Goal: Information Seeking & Learning: Find contact information

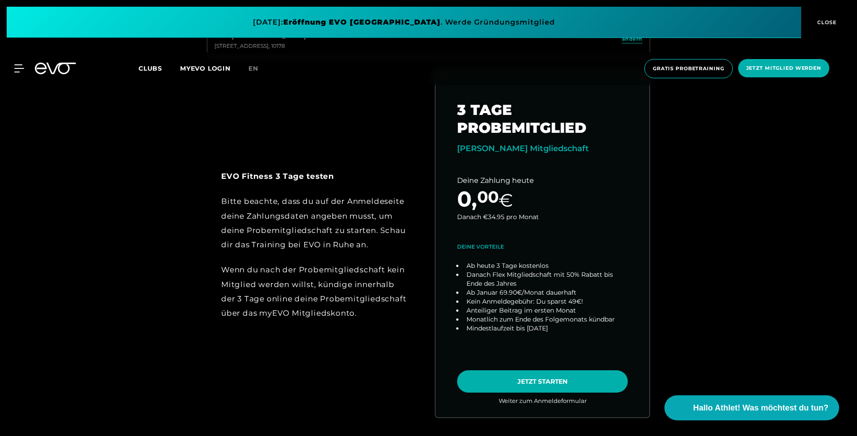
click at [45, 71] on icon at bounding box center [41, 69] width 12 height 12
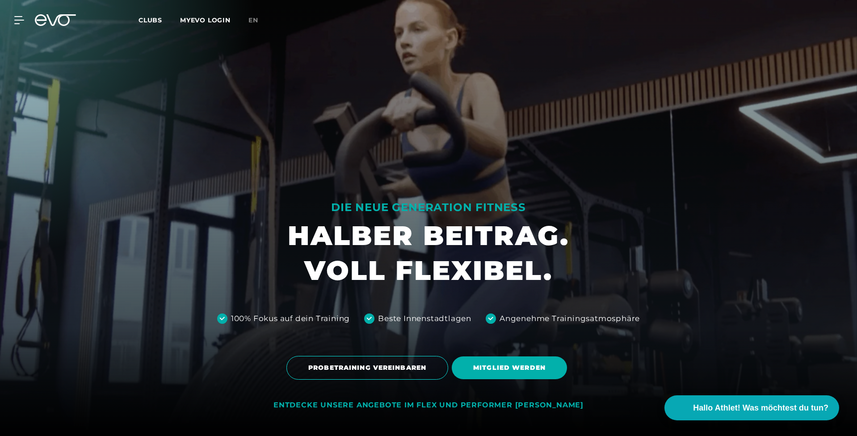
click at [25, 24] on div "MyEVO Login Über EVO Mitgliedschaften Probetraining TAGESPASS EVO Studios [GEOG…" at bounding box center [428, 20] width 853 height 26
click at [20, 22] on icon at bounding box center [20, 20] width 13 height 8
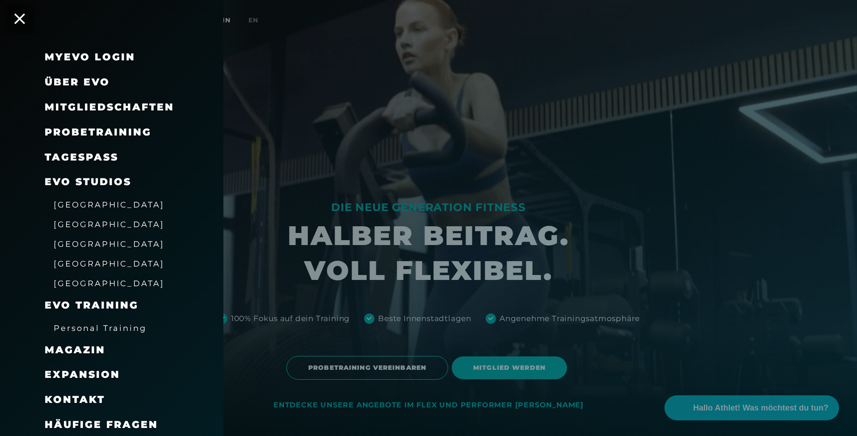
click at [97, 155] on link "TAGESPASS" at bounding box center [82, 157] width 74 height 12
click at [97, 129] on span "Probetraining" at bounding box center [98, 132] width 107 height 12
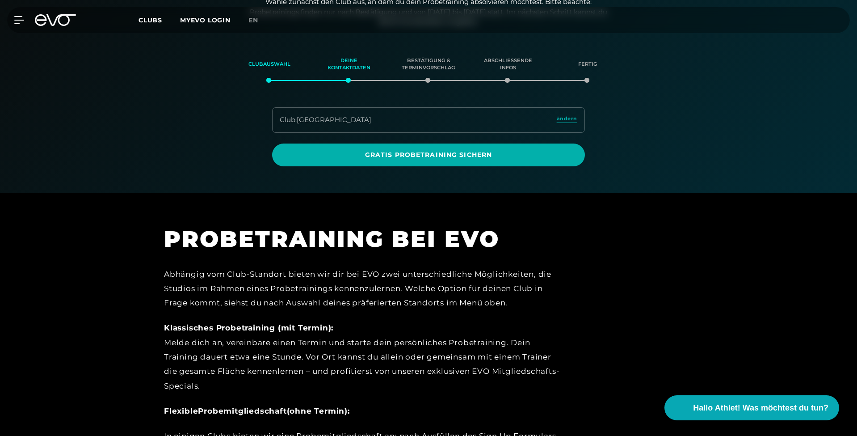
scroll to position [152, 0]
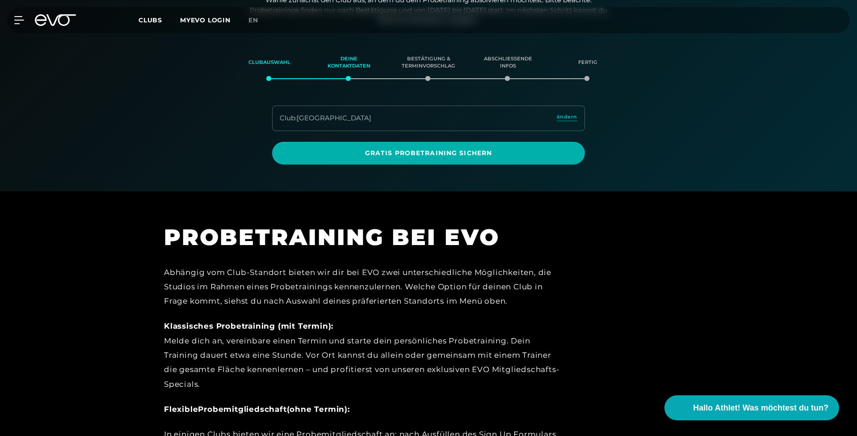
click at [567, 121] on link "ändern" at bounding box center [567, 118] width 21 height 10
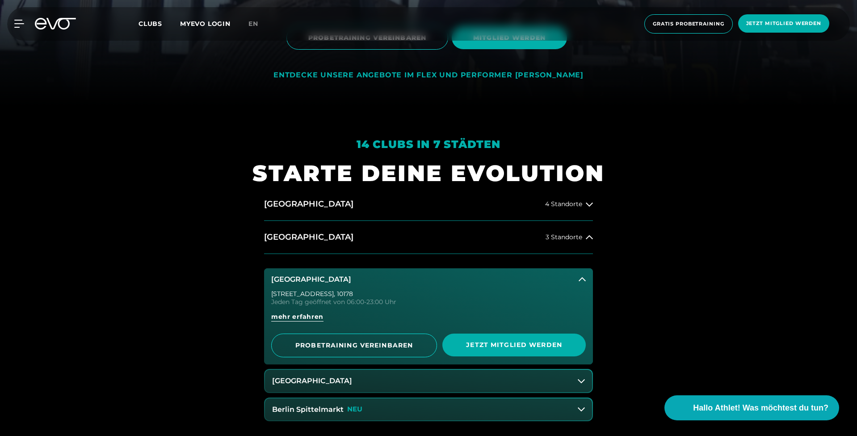
scroll to position [354, 0]
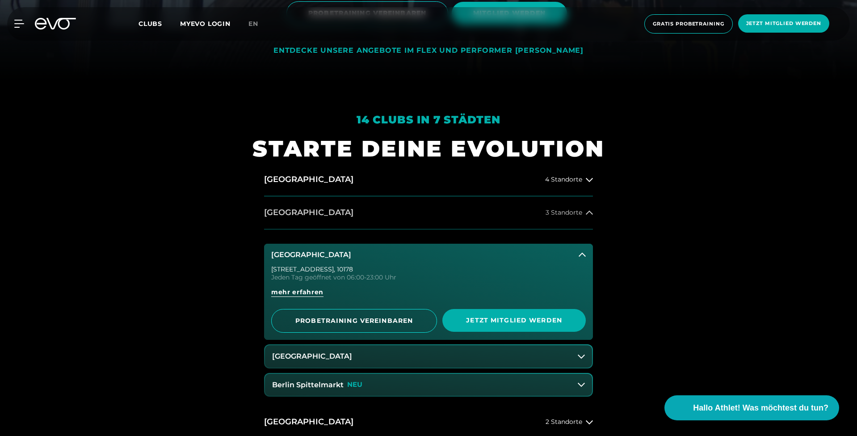
click at [338, 210] on button "[GEOGRAPHIC_DATA] 3 Standorte" at bounding box center [428, 212] width 329 height 33
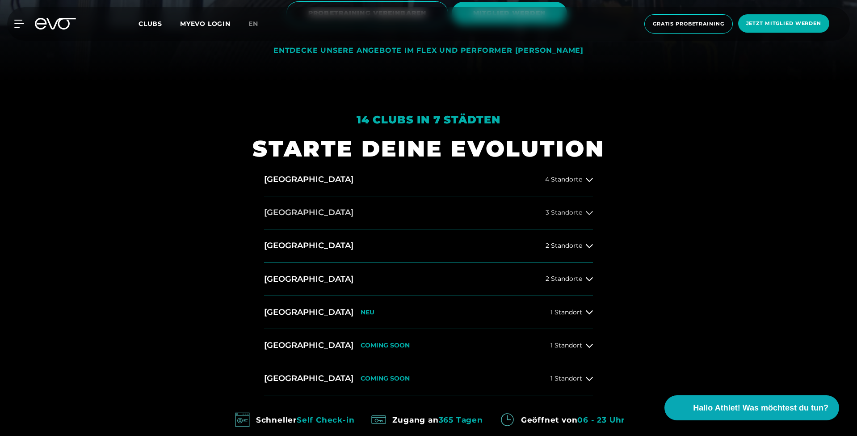
click at [344, 213] on button "[GEOGRAPHIC_DATA] 3 Standorte" at bounding box center [428, 212] width 329 height 33
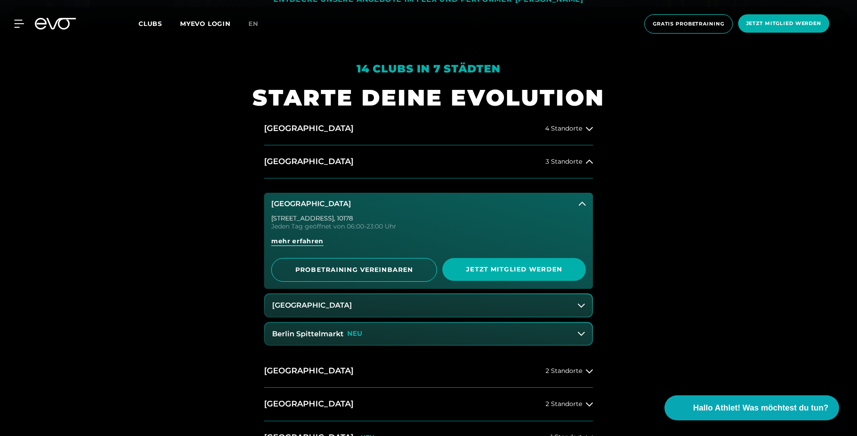
scroll to position [407, 0]
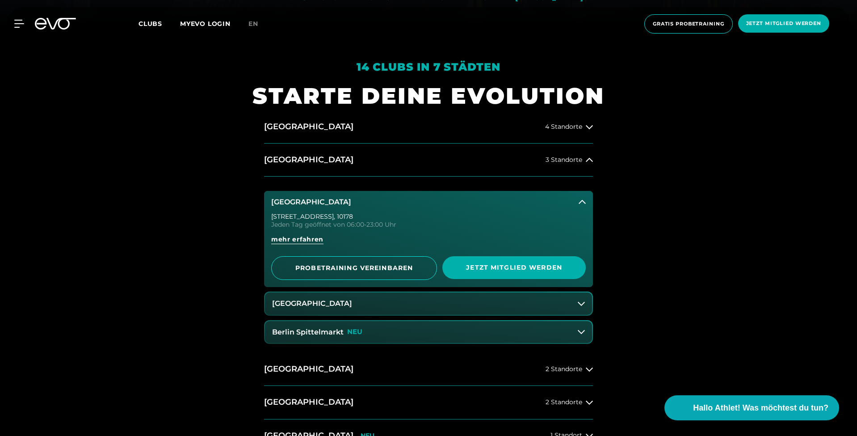
click at [421, 331] on button "Berlin Spittelmarkt NEU" at bounding box center [428, 332] width 327 height 22
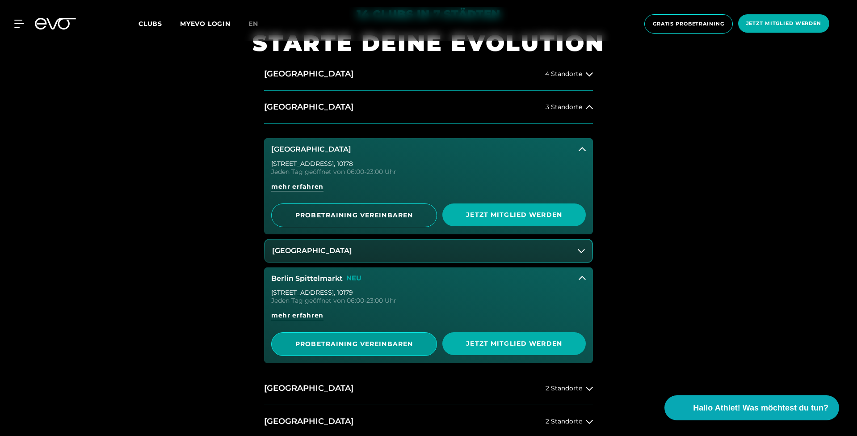
scroll to position [461, 0]
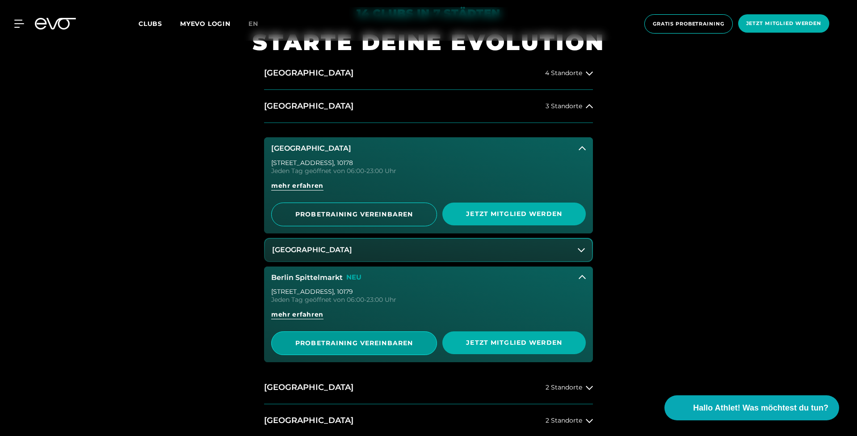
click at [408, 346] on span "PROBETRAINING VEREINBAREN" at bounding box center [354, 342] width 122 height 9
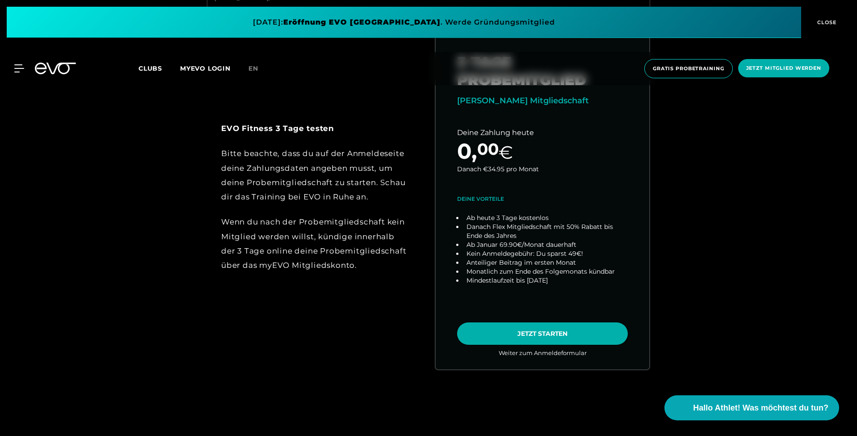
scroll to position [499, 0]
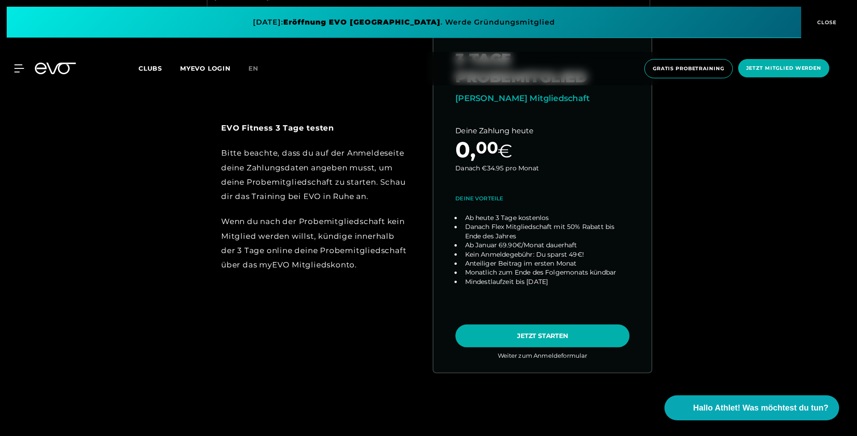
click at [488, 328] on link "choose plan" at bounding box center [542, 196] width 218 height 351
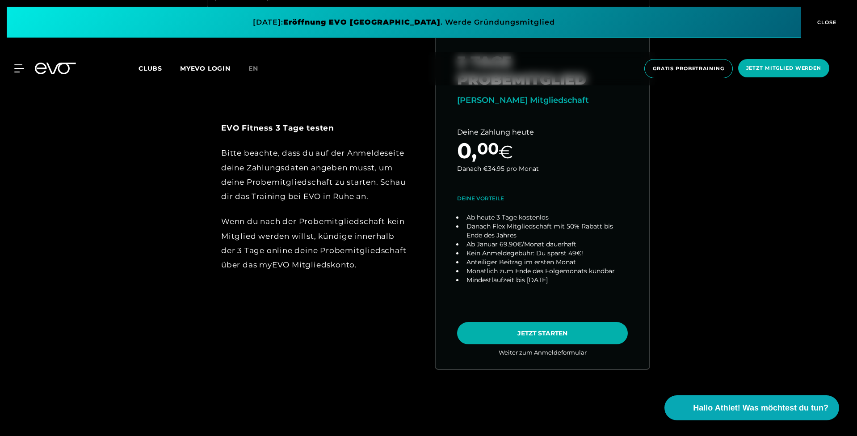
click at [52, 68] on icon at bounding box center [55, 69] width 41 height 12
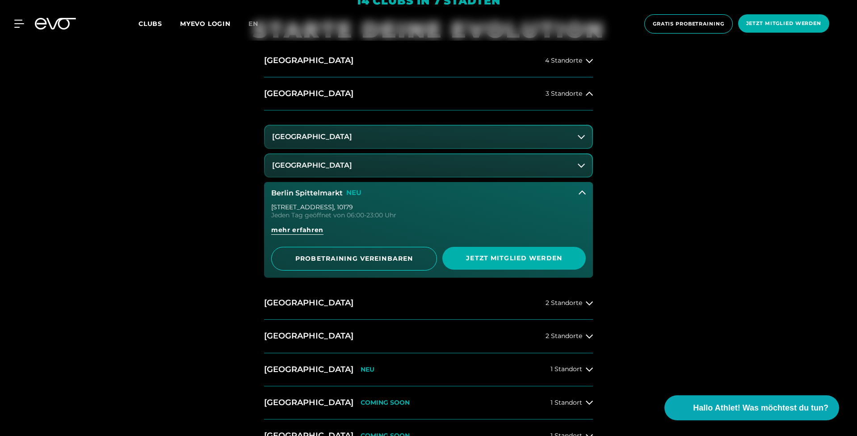
scroll to position [470, 0]
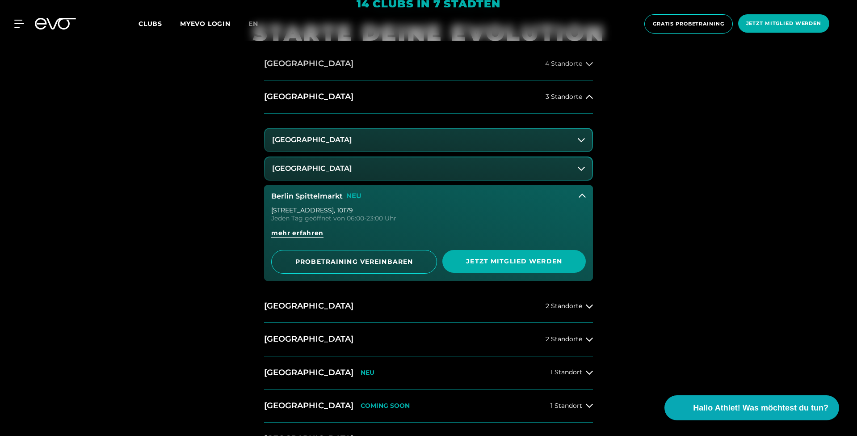
click at [300, 61] on h2 "[GEOGRAPHIC_DATA]" at bounding box center [308, 63] width 89 height 11
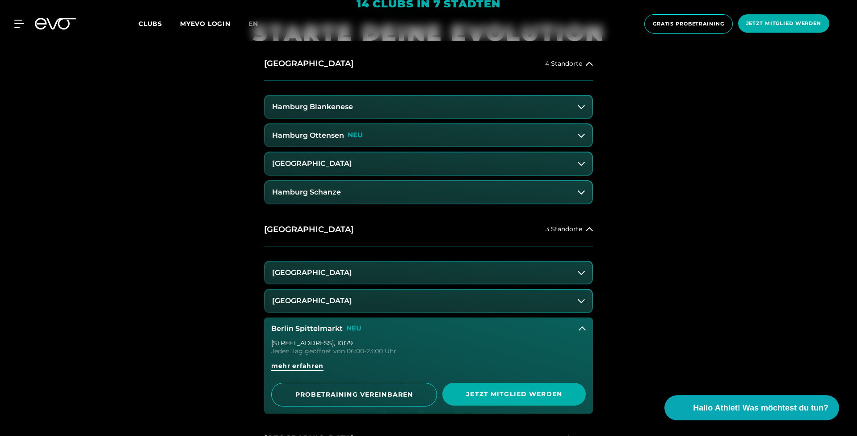
click at [342, 106] on h3 "Hamburg Blankenese" at bounding box center [312, 107] width 81 height 8
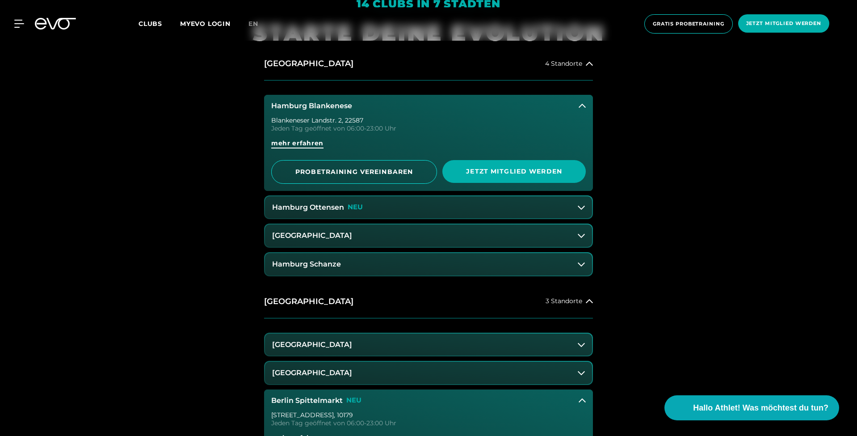
click at [303, 141] on span "mehr erfahren" at bounding box center [297, 142] width 52 height 9
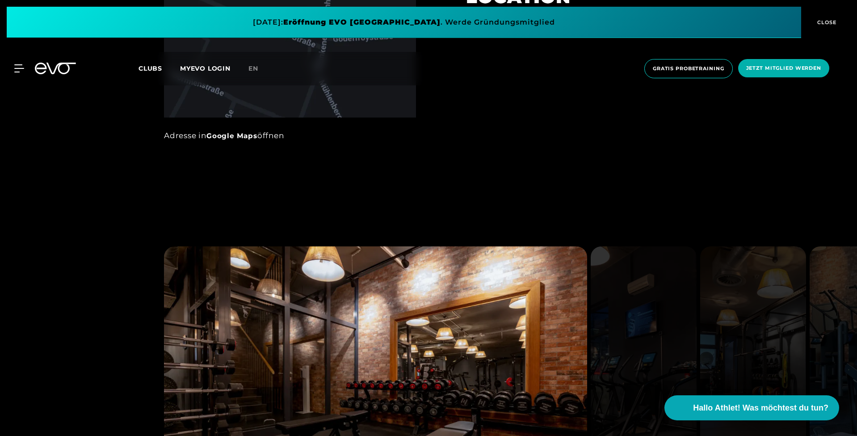
scroll to position [654, 0]
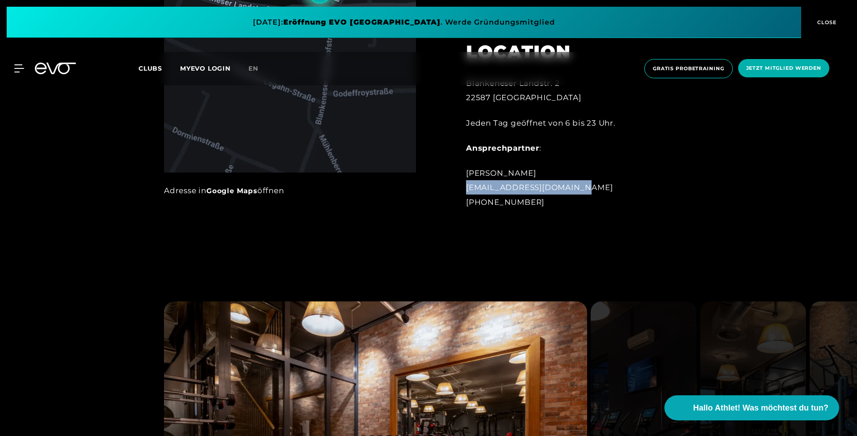
drag, startPoint x: 468, startPoint y: 188, endPoint x: 575, endPoint y: 191, distance: 107.3
click at [575, 191] on div "[PERSON_NAME] [EMAIL_ADDRESS][DOMAIN_NAME] [PHONE_NUMBER]" at bounding box center [564, 187] width 197 height 43
copy div "[EMAIL_ADDRESS][DOMAIN_NAME]"
click at [61, 72] on icon at bounding box center [60, 69] width 29 height 12
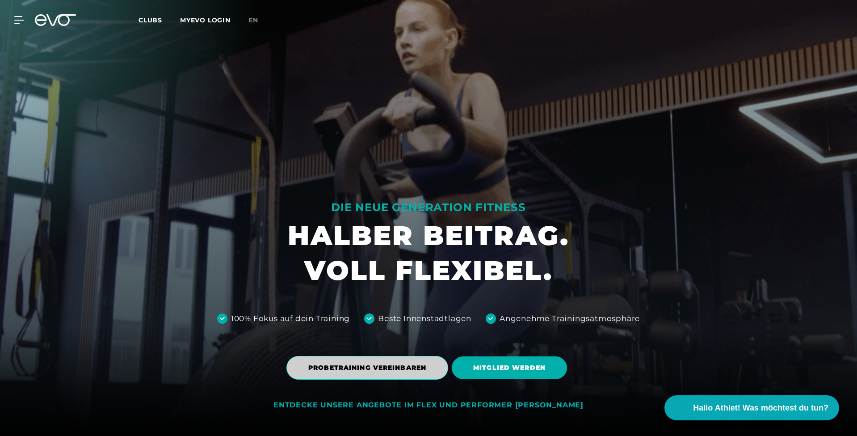
click at [412, 370] on span "PROBETRAINING VEREINBAREN" at bounding box center [367, 367] width 118 height 9
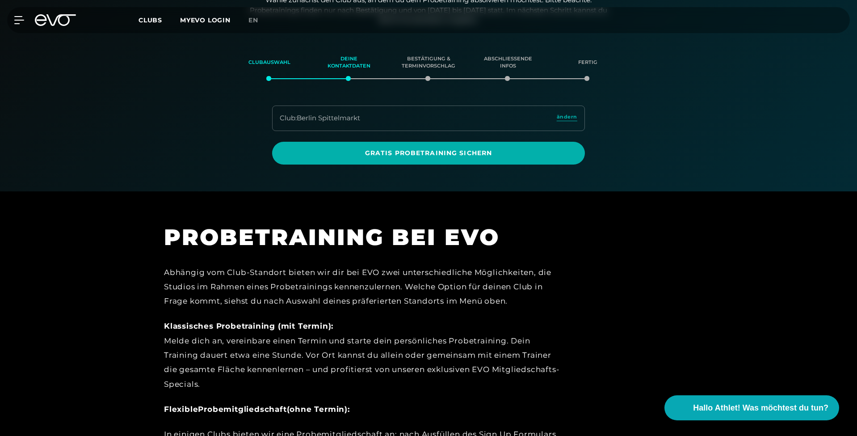
scroll to position [153, 0]
click at [572, 110] on div "Club : Berlin Spittelmarkt ändern" at bounding box center [428, 117] width 313 height 25
click at [571, 114] on span "ändern" at bounding box center [567, 117] width 21 height 8
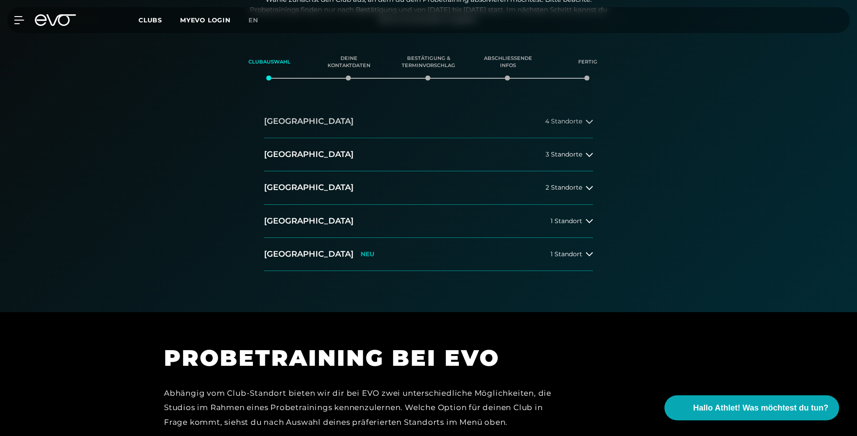
click at [419, 123] on button "[GEOGRAPHIC_DATA] 4 Standorte" at bounding box center [428, 121] width 329 height 33
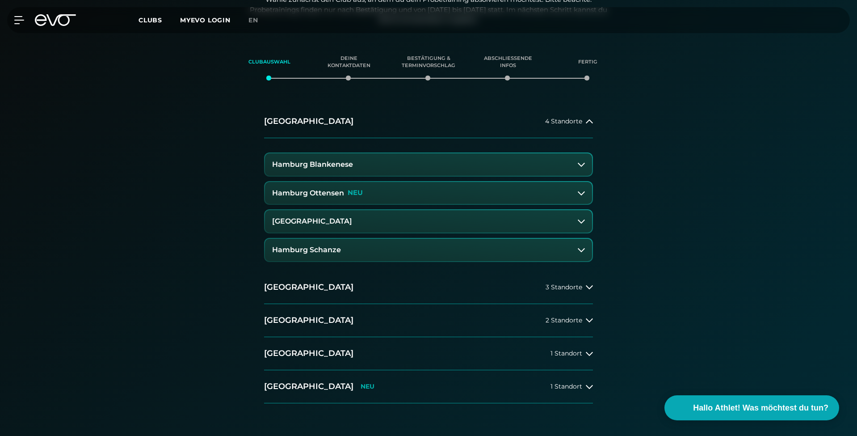
click at [408, 164] on button "Hamburg Blankenese" at bounding box center [428, 164] width 327 height 22
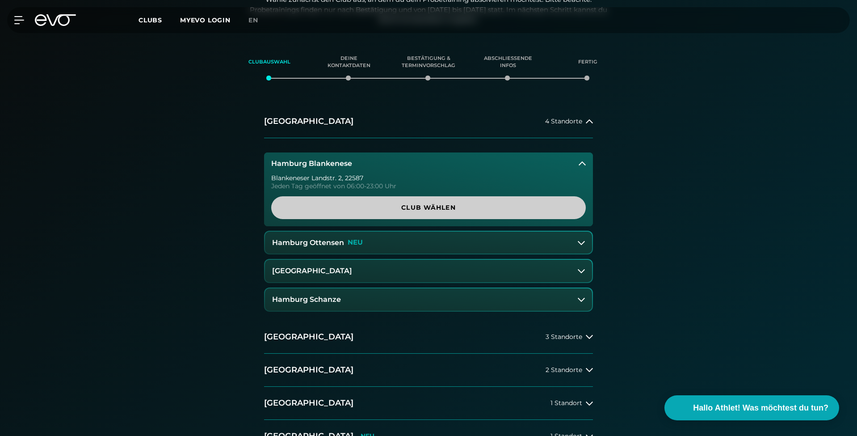
click at [426, 198] on span "Club wählen" at bounding box center [428, 207] width 315 height 23
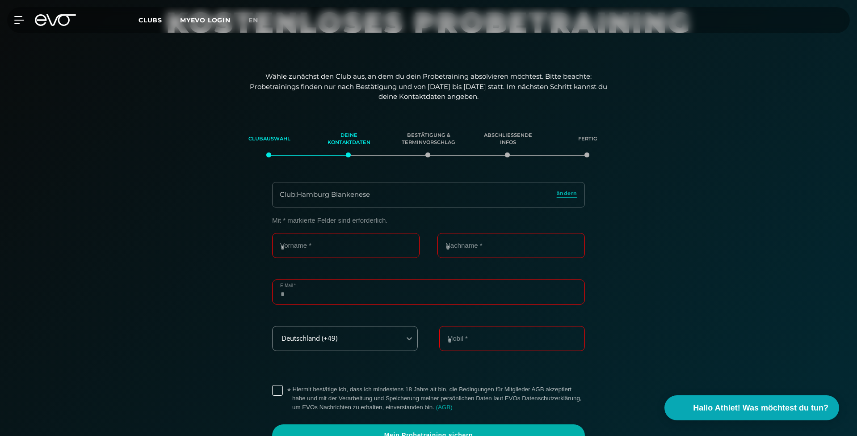
scroll to position [78, 0]
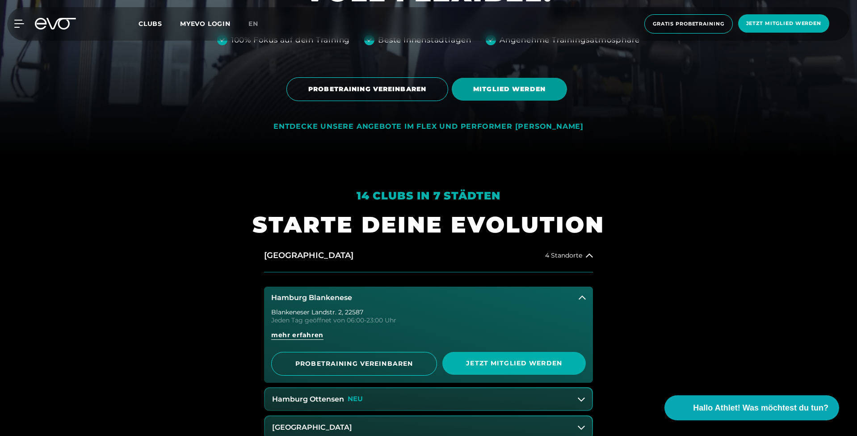
click at [492, 96] on span "MITGLIED WERDEN" at bounding box center [509, 89] width 115 height 23
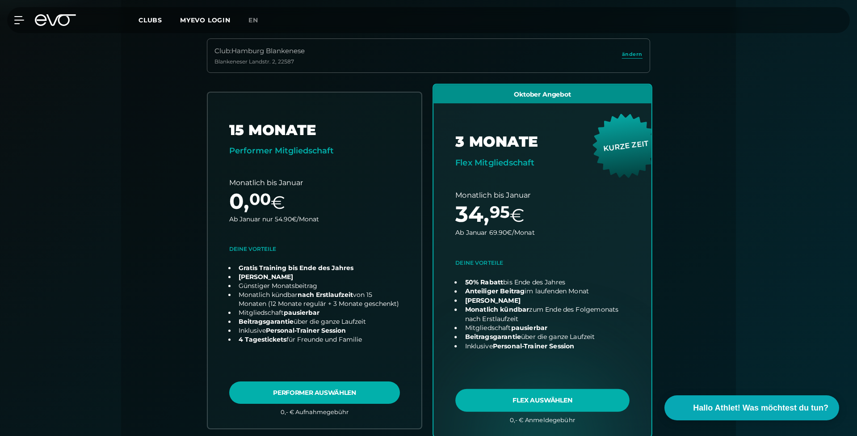
scroll to position [233, 0]
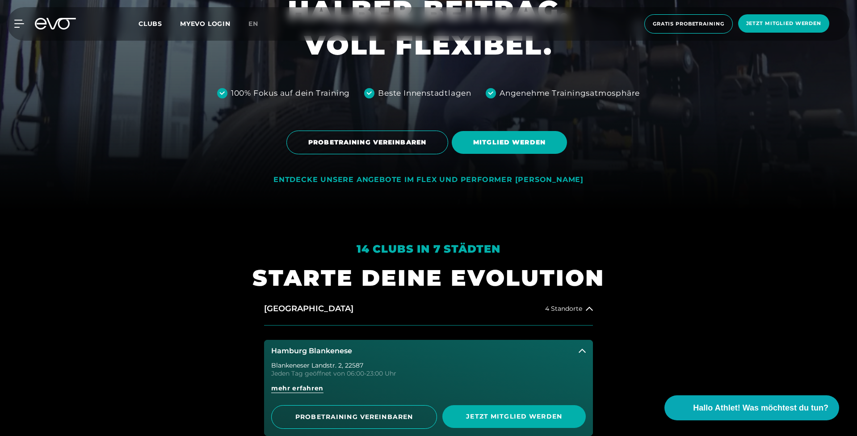
scroll to position [225, 0]
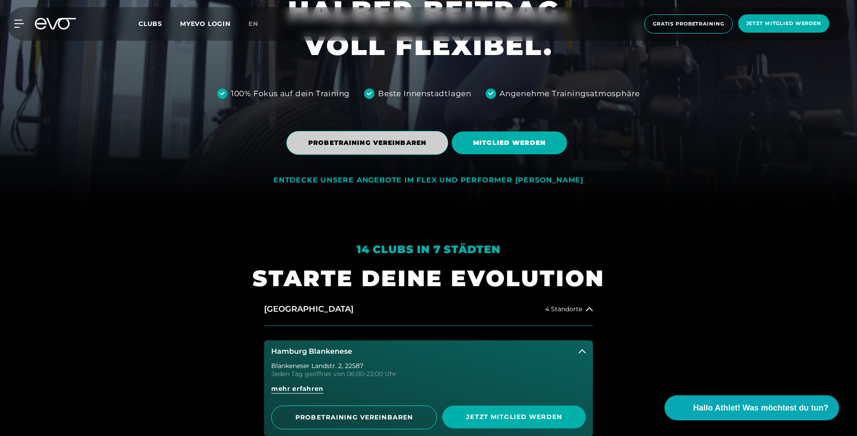
click at [379, 150] on span "PROBETRAINING VEREINBAREN" at bounding box center [367, 143] width 162 height 24
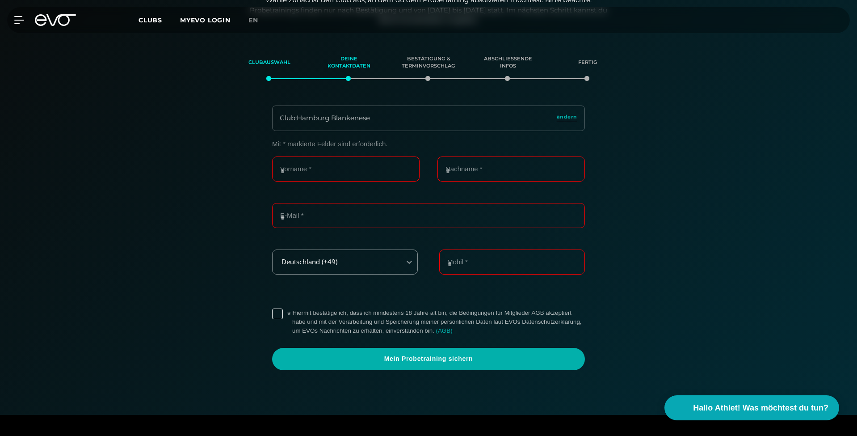
scroll to position [153, 0]
click at [66, 20] on icon at bounding box center [55, 20] width 41 height 12
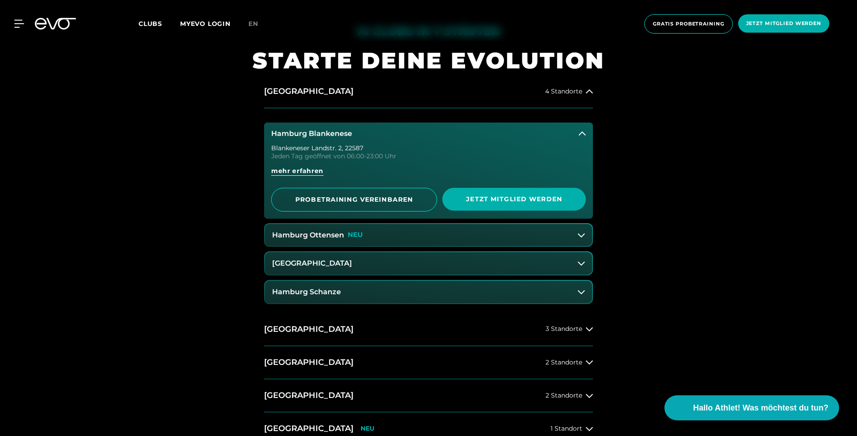
scroll to position [443, 0]
click at [43, 28] on icon at bounding box center [41, 24] width 12 height 12
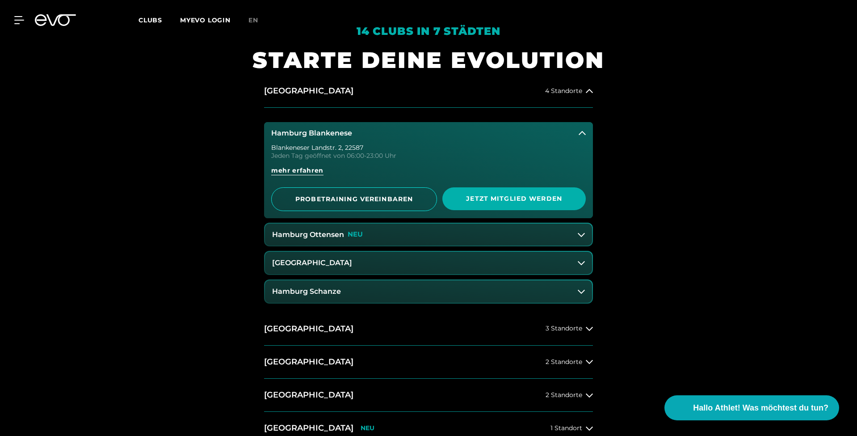
scroll to position [0, 0]
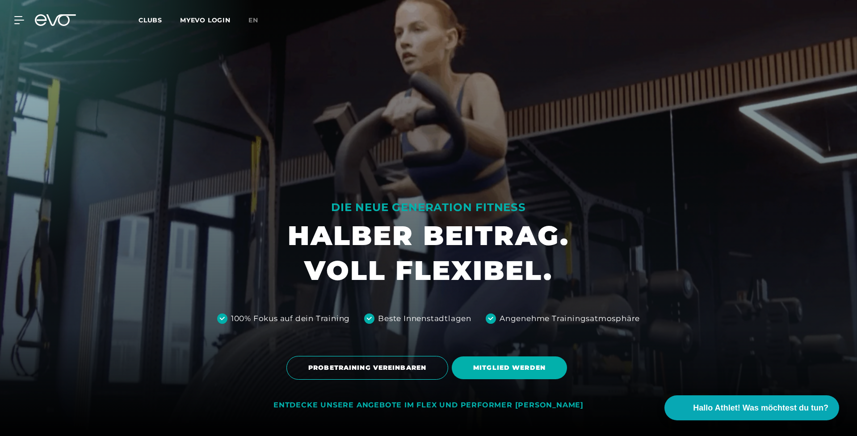
click at [23, 25] on div "MyEVO Login Über EVO Mitgliedschaften Probetraining TAGESPASS EVO Studios [GEOG…" at bounding box center [428, 20] width 853 height 26
click at [21, 20] on icon at bounding box center [21, 20] width 13 height 7
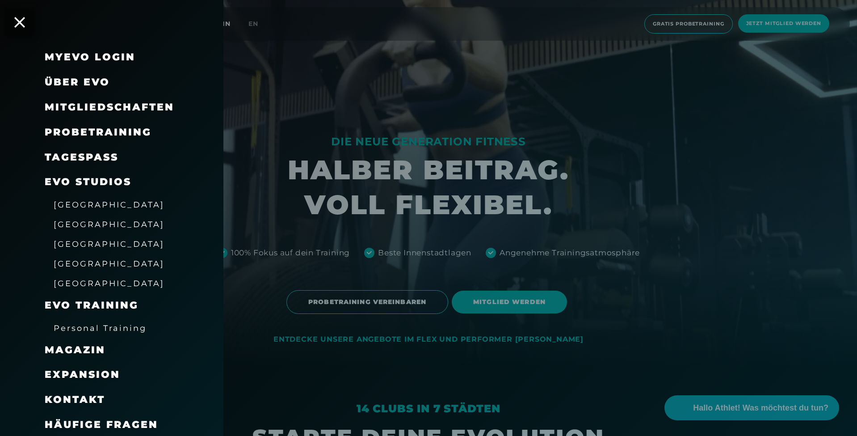
scroll to position [108, 0]
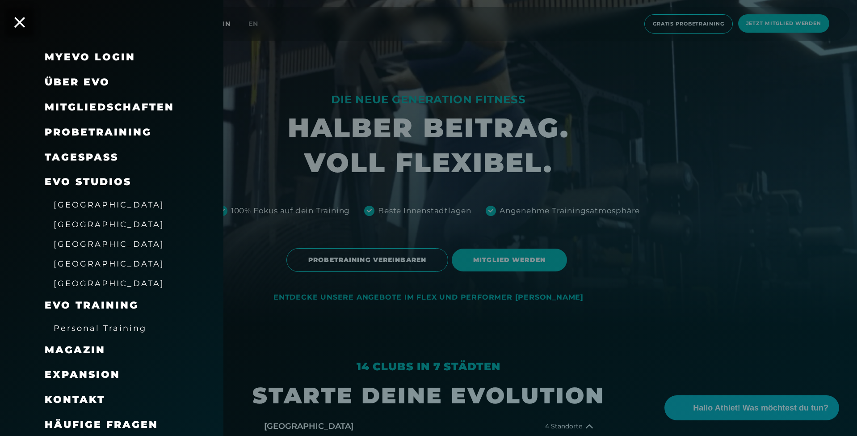
click at [95, 323] on span "Personal Training" at bounding box center [100, 327] width 93 height 9
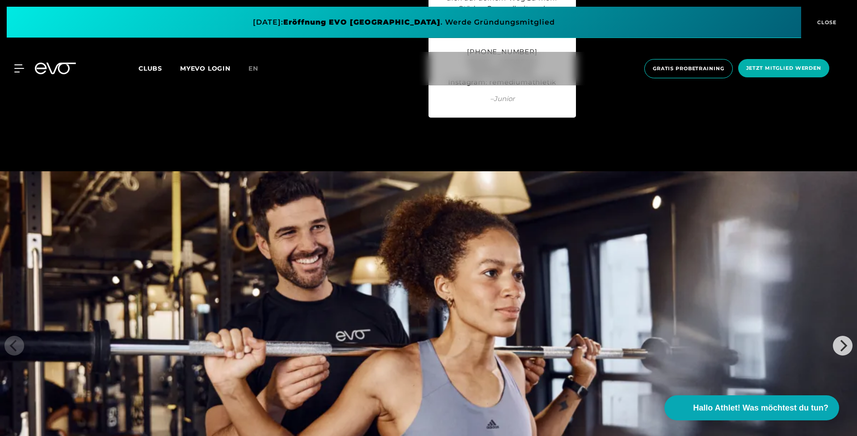
scroll to position [3917, 0]
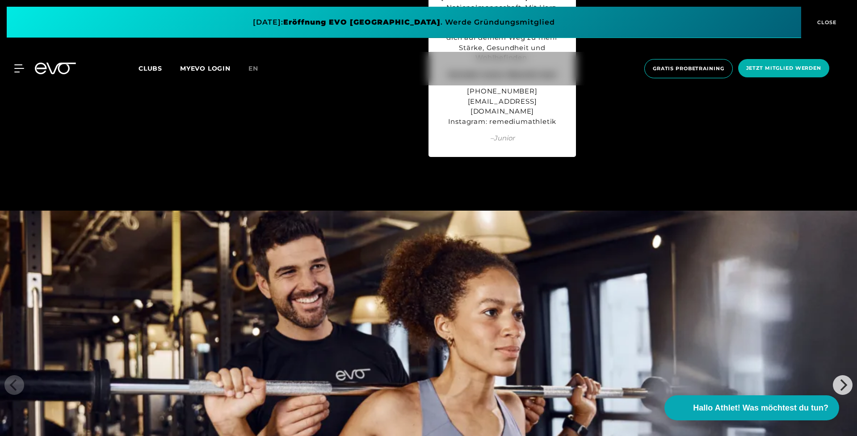
click at [57, 67] on icon at bounding box center [60, 69] width 29 height 12
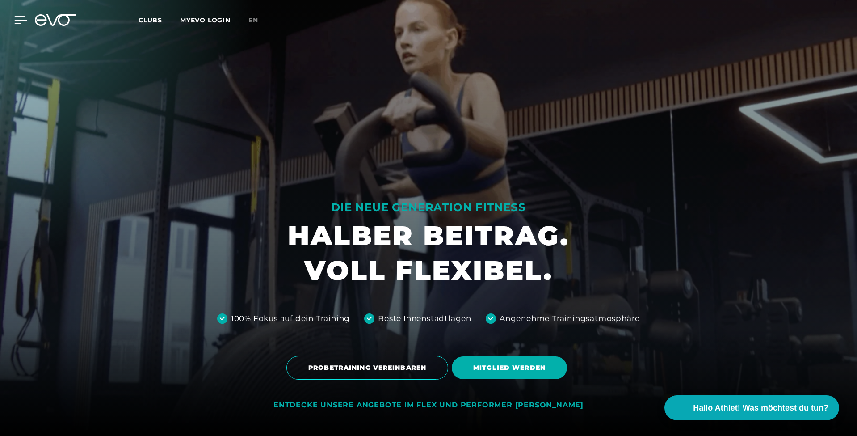
click at [20, 23] on icon at bounding box center [21, 20] width 13 height 7
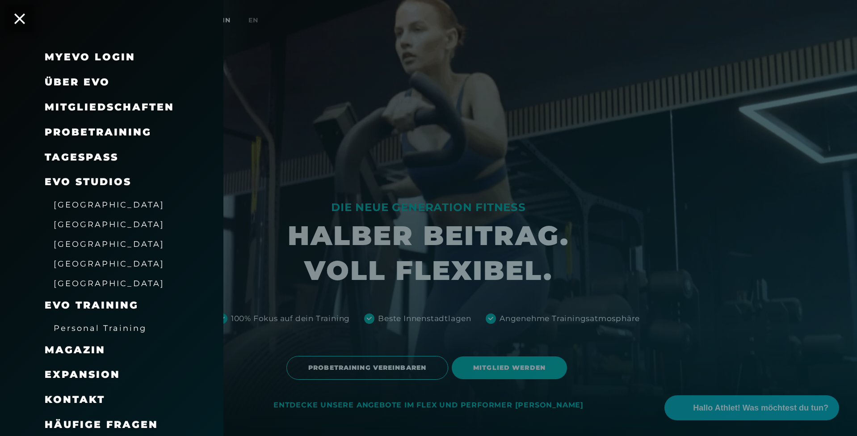
click at [228, 166] on div at bounding box center [428, 218] width 857 height 436
